Goal: Task Accomplishment & Management: Use online tool/utility

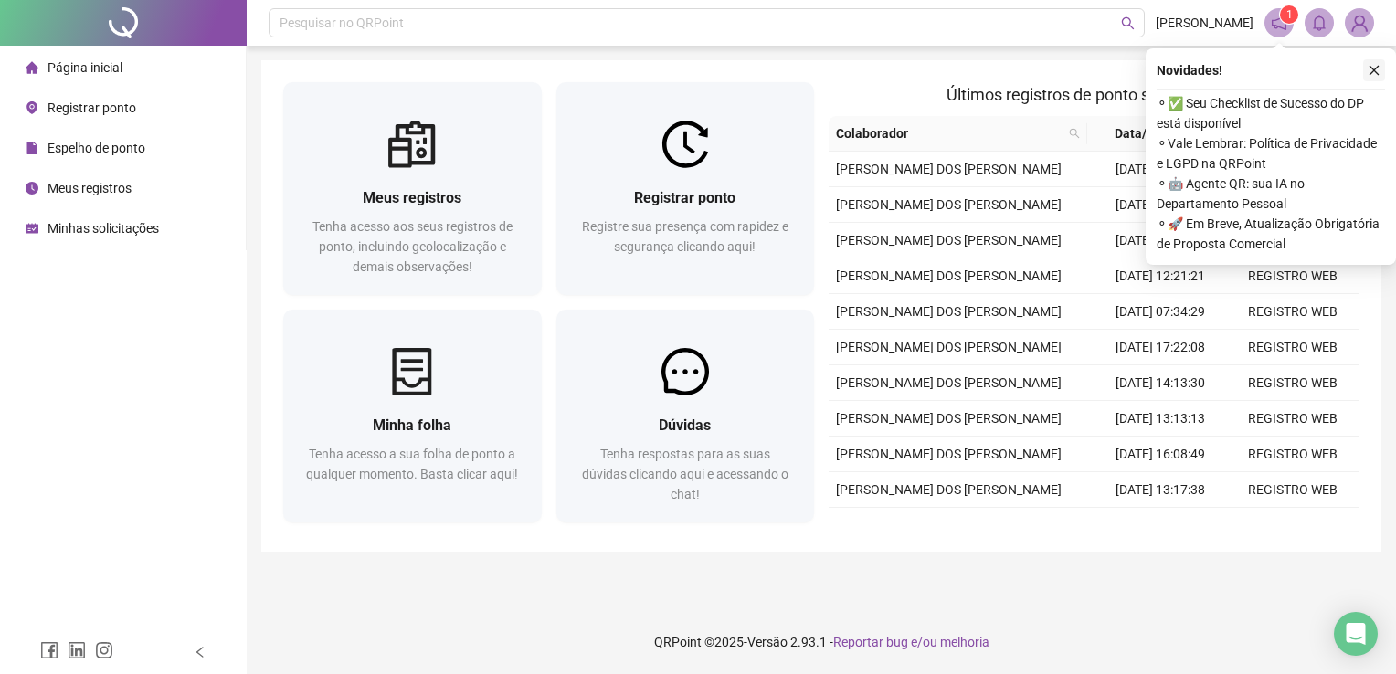
click at [1371, 79] on button "button" at bounding box center [1374, 70] width 22 height 22
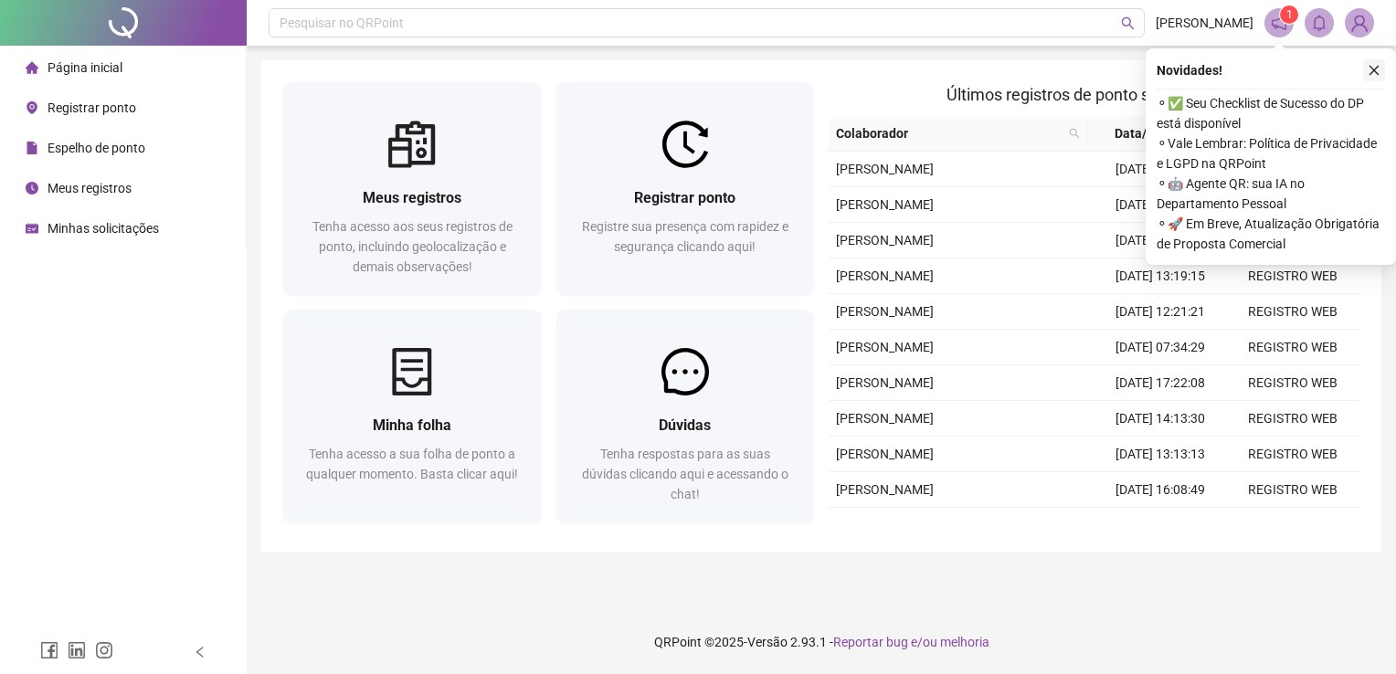
click at [1374, 70] on icon "close" at bounding box center [1375, 71] width 10 height 10
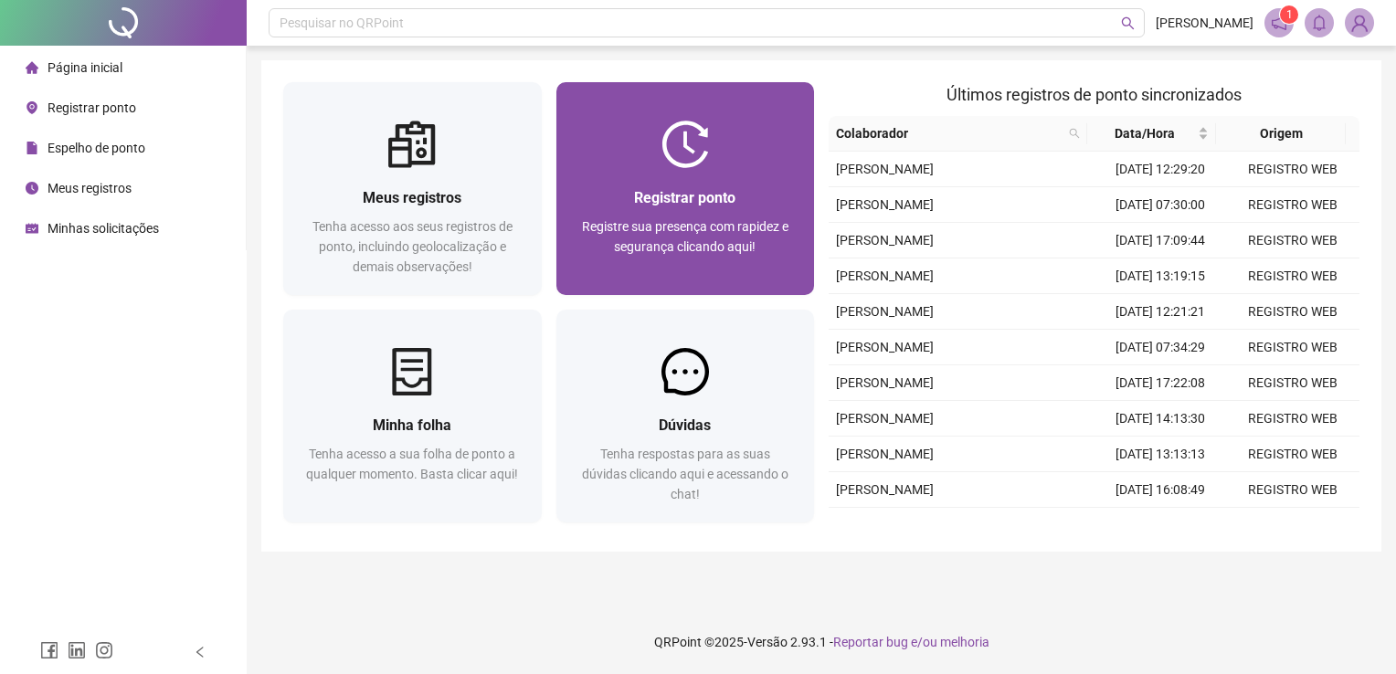
click at [736, 173] on div "Registrar ponto Registre sua presença com rapidez e segurança clicando aqui!" at bounding box center [685, 231] width 259 height 127
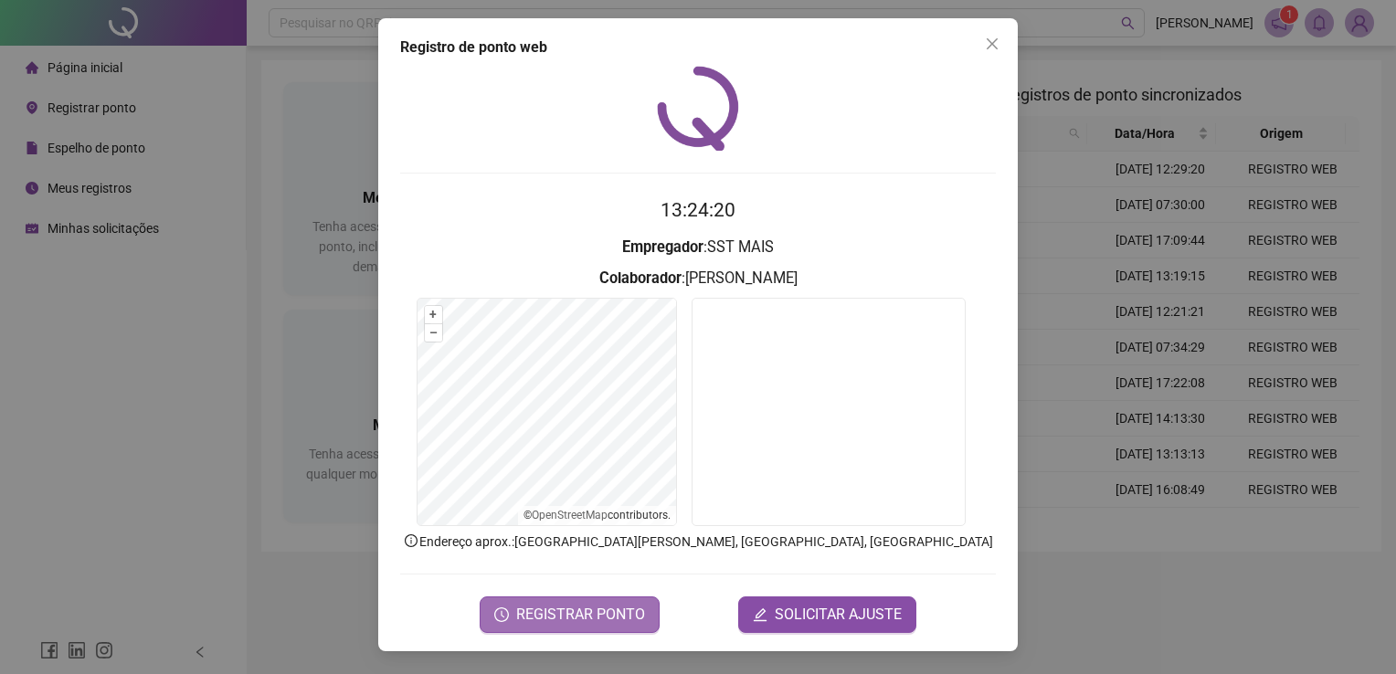
click at [557, 608] on span "REGISTRAR PONTO" at bounding box center [580, 615] width 129 height 22
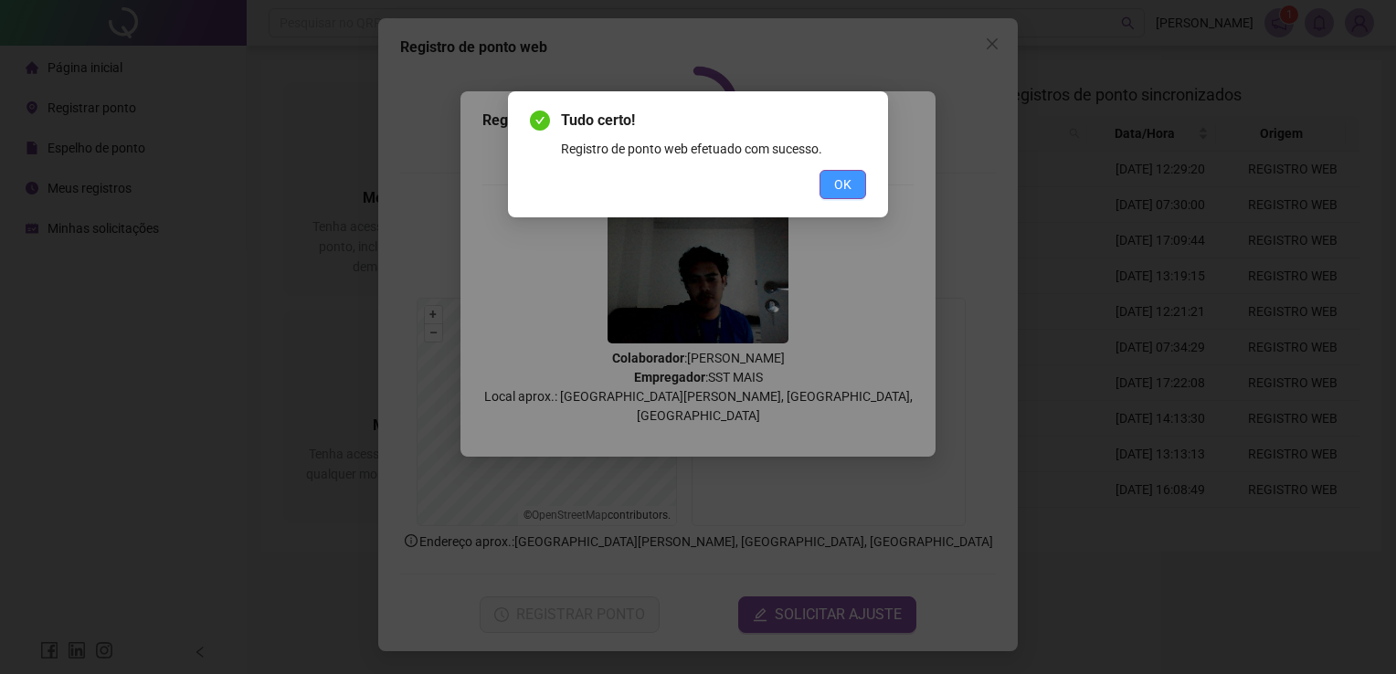
drag, startPoint x: 831, startPoint y: 166, endPoint x: 837, endPoint y: 175, distance: 10.7
click at [837, 175] on div "Tudo certo! Registro de ponto web efetuado com sucesso. OK" at bounding box center [698, 155] width 336 height 90
click at [837, 175] on span "OK" at bounding box center [842, 185] width 17 height 20
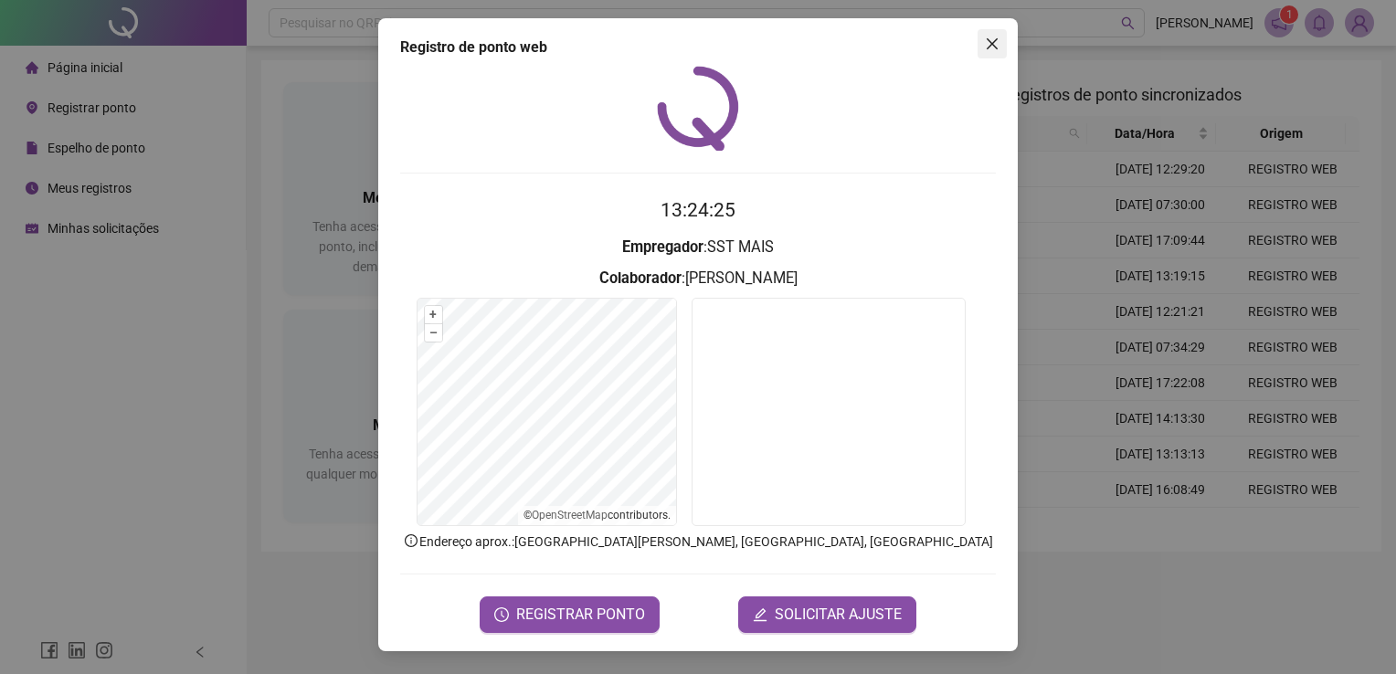
click at [999, 38] on icon "close" at bounding box center [992, 44] width 15 height 15
